Goal: Transaction & Acquisition: Purchase product/service

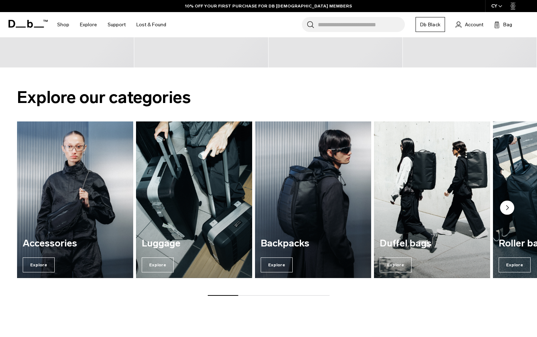
scroll to position [520, 0]
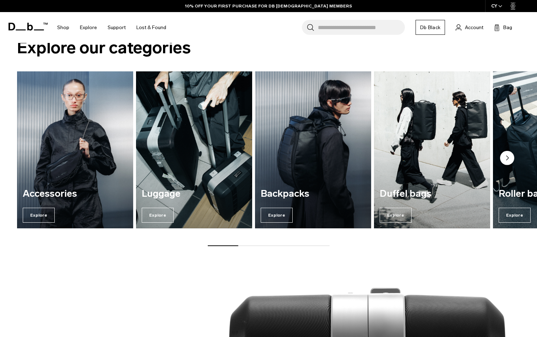
click at [112, 159] on img "1 / 7" at bounding box center [75, 150] width 120 height 162
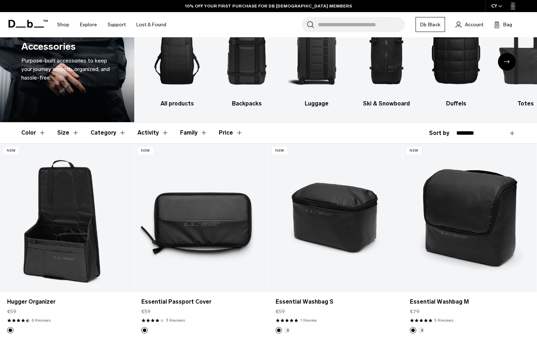
scroll to position [112, 0]
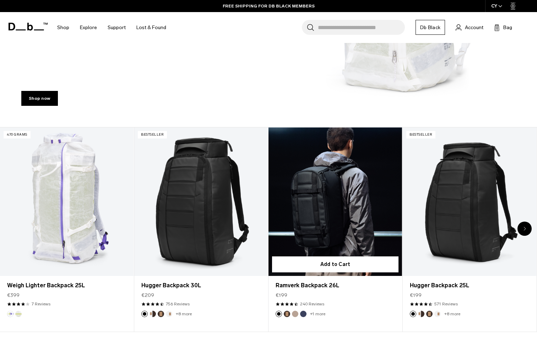
scroll to position [208, 0]
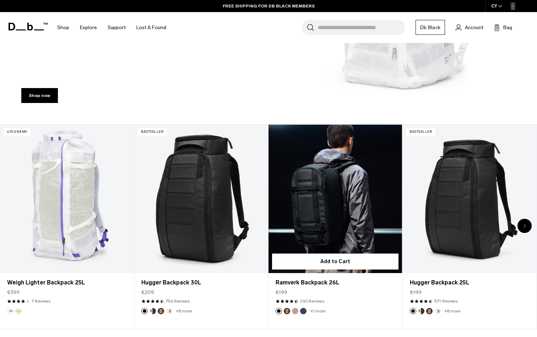
click at [362, 206] on link "Ramverk Backpack 26L" at bounding box center [336, 199] width 134 height 149
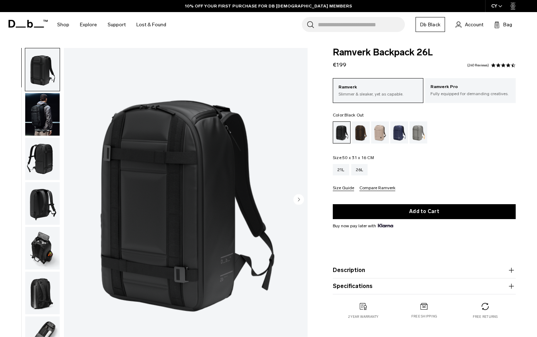
click at [20, 120] on div "01 / 08" at bounding box center [156, 202] width 312 height 308
click at [40, 122] on img "button" at bounding box center [42, 114] width 34 height 43
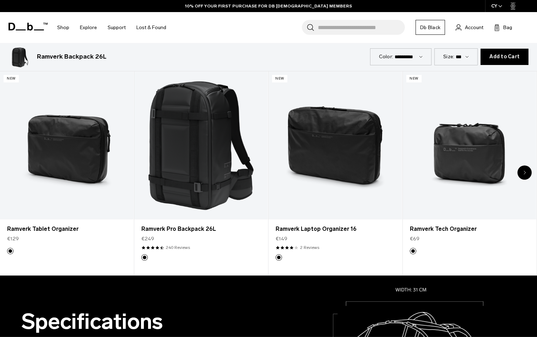
scroll to position [427, 0]
